Goal: Information Seeking & Learning: Learn about a topic

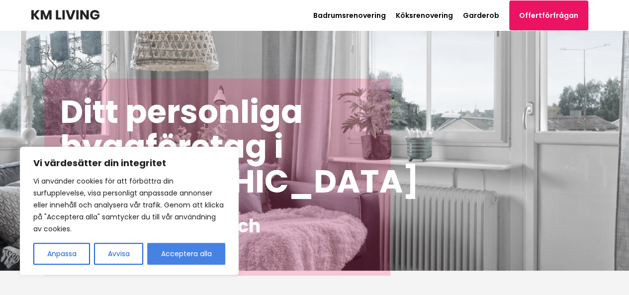
click at [170, 254] on button "Acceptera alla" at bounding box center [186, 254] width 78 height 22
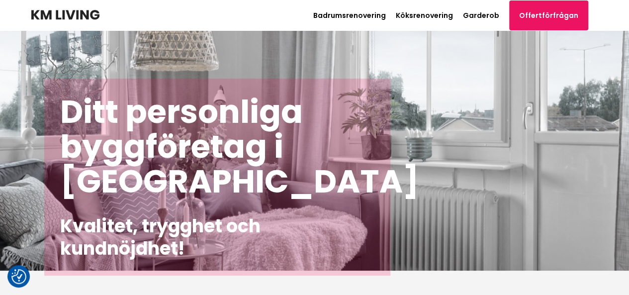
checkbox input "true"
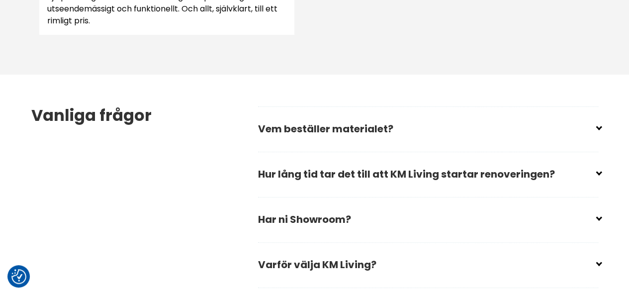
scroll to position [1430, 0]
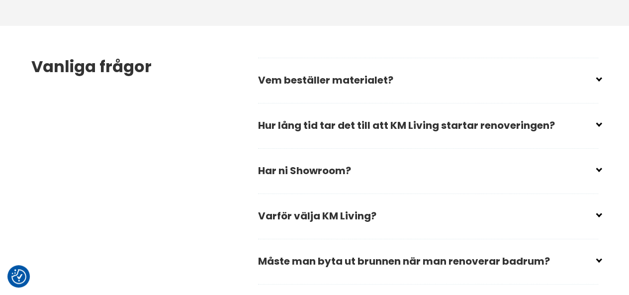
click at [601, 76] on div "Vanliga frågor Vem beställer materialet? Du bestämmer vilket material du vill h…" at bounding box center [314, 216] width 583 height 380
click at [598, 78] on input "checkbox" at bounding box center [430, 76] width 340 height 15
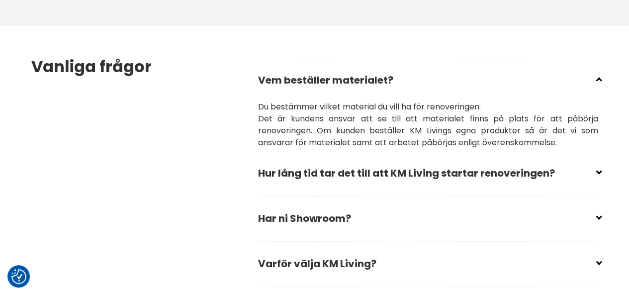
click at [598, 78] on input "checkbox" at bounding box center [430, 76] width 340 height 15
checkbox input "true"
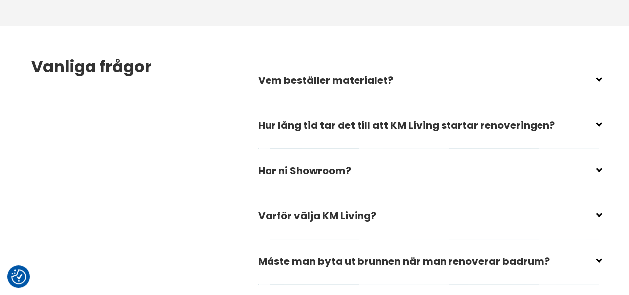
click at [601, 125] on div "Vanliga frågor Vem beställer materialet? Du bestämmer vilket material du vill h…" at bounding box center [314, 216] width 583 height 380
click at [598, 126] on input "checkbox" at bounding box center [430, 121] width 340 height 15
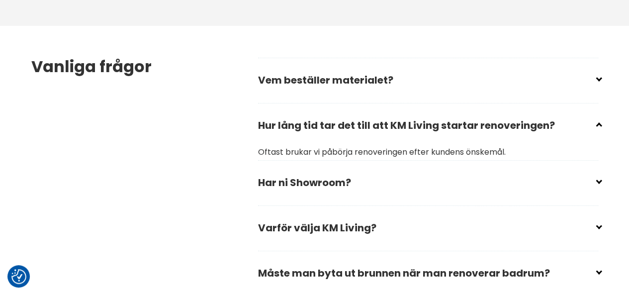
click at [598, 126] on input "checkbox" at bounding box center [430, 121] width 340 height 15
checkbox input "true"
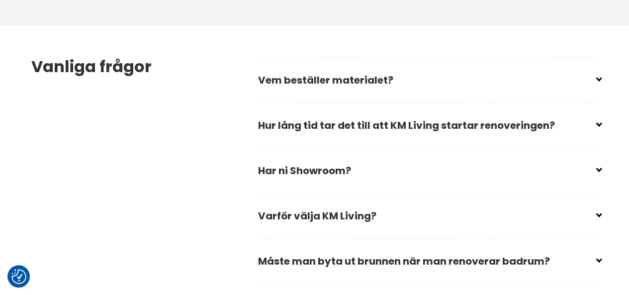
click at [597, 169] on input "checkbox" at bounding box center [430, 166] width 340 height 15
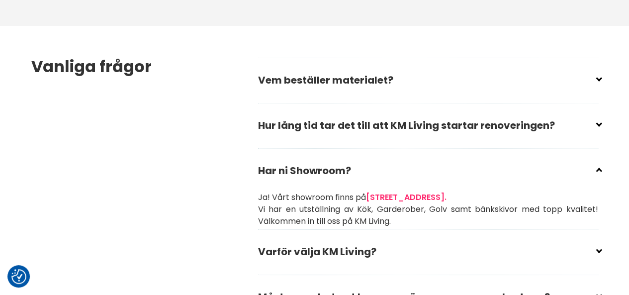
click at [597, 169] on input "checkbox" at bounding box center [430, 166] width 340 height 15
checkbox input "true"
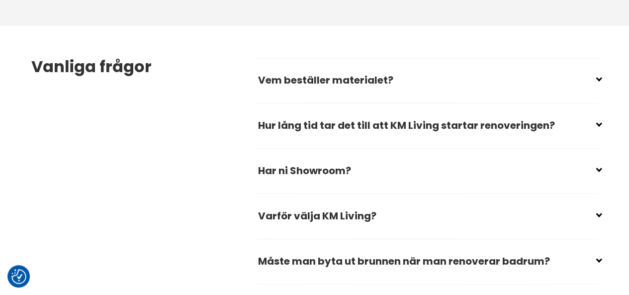
click at [596, 211] on input "checkbox" at bounding box center [430, 211] width 340 height 15
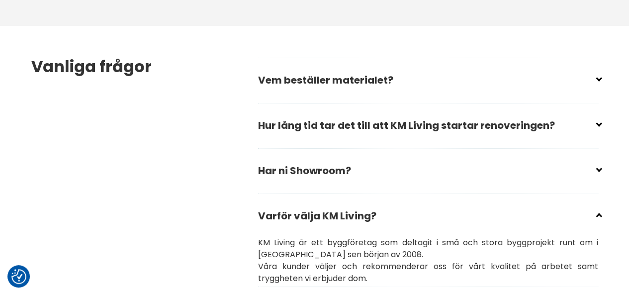
click at [596, 211] on input "checkbox" at bounding box center [430, 211] width 340 height 15
checkbox input "true"
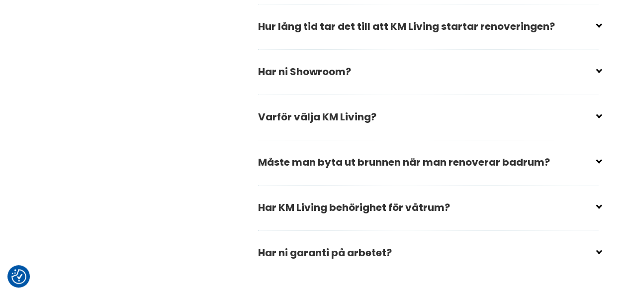
scroll to position [1559, 0]
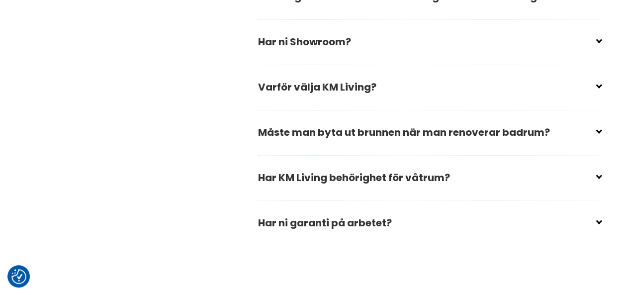
click at [596, 128] on input "checkbox" at bounding box center [430, 128] width 340 height 15
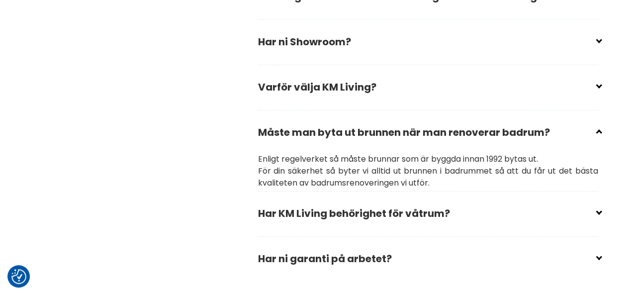
click at [596, 128] on input "checkbox" at bounding box center [430, 128] width 340 height 15
checkbox input "true"
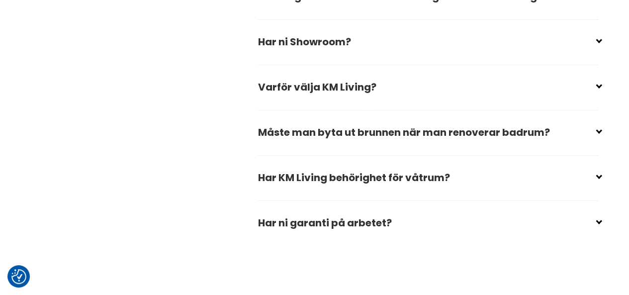
click at [598, 177] on input "checkbox" at bounding box center [430, 173] width 340 height 15
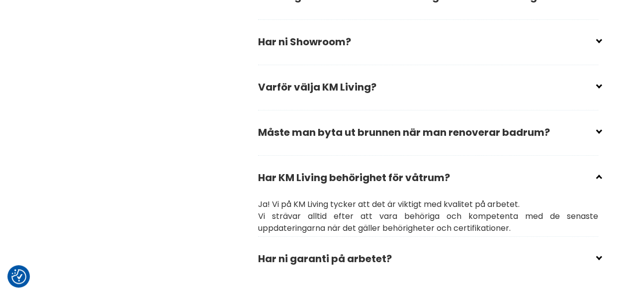
click at [598, 177] on input "checkbox" at bounding box center [430, 173] width 340 height 15
checkbox input "true"
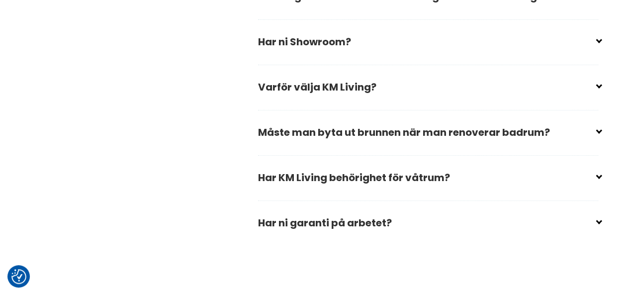
click at [599, 220] on input "checkbox" at bounding box center [430, 218] width 340 height 15
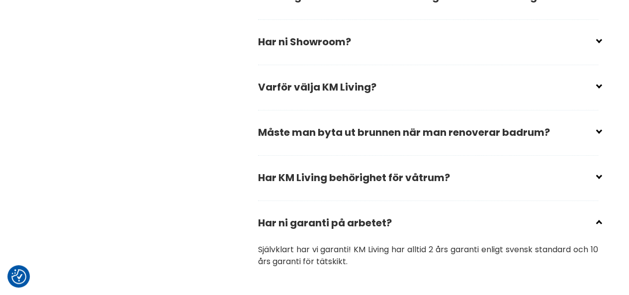
click at [599, 219] on input "checkbox" at bounding box center [430, 218] width 340 height 15
checkbox input "true"
